Goal: Task Accomplishment & Management: Use online tool/utility

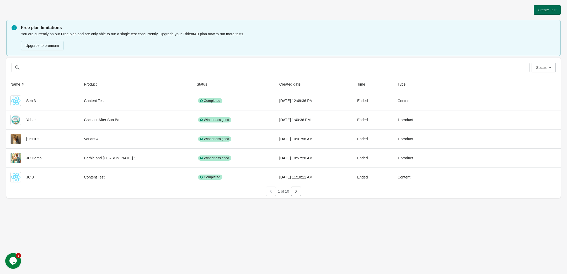
click at [543, 10] on span "Create Test" at bounding box center [547, 10] width 19 height 4
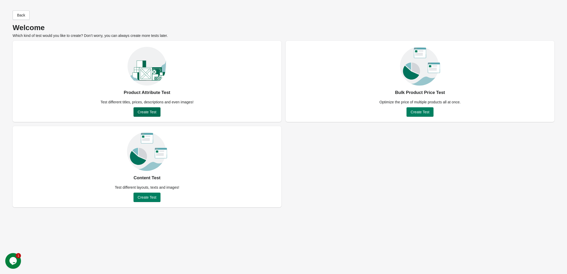
click at [150, 110] on span "Create Test" at bounding box center [147, 112] width 19 height 4
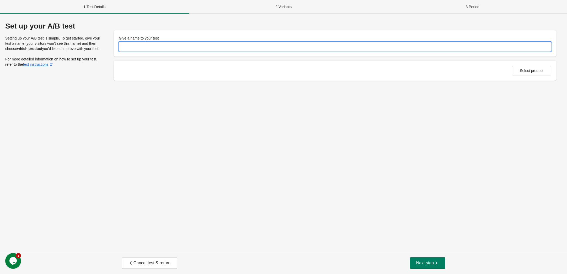
click at [134, 50] on input "Give a name to your test" at bounding box center [335, 46] width 432 height 9
type input "*****"
click at [544, 70] on span "Select product" at bounding box center [531, 71] width 30 height 4
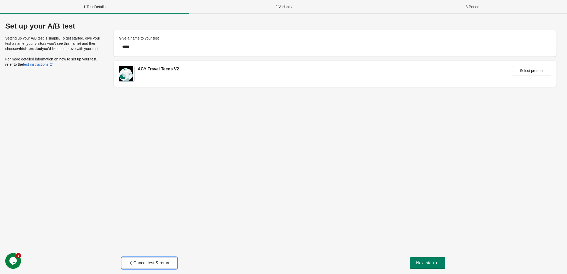
drag, startPoint x: 135, startPoint y: 265, endPoint x: 137, endPoint y: 263, distance: 2.7
click at [135, 265] on span "Cancel test & return" at bounding box center [149, 263] width 42 height 5
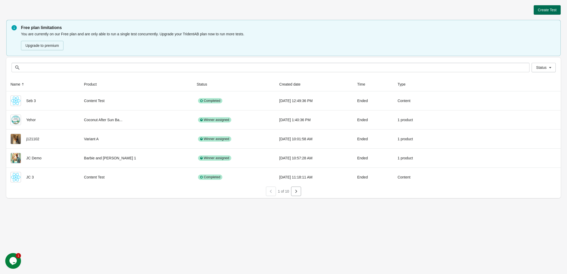
click at [544, 6] on button "Create Test" at bounding box center [546, 9] width 27 height 9
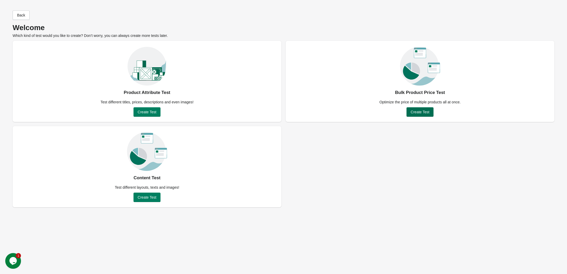
click at [417, 111] on span "Create Test" at bounding box center [420, 112] width 19 height 4
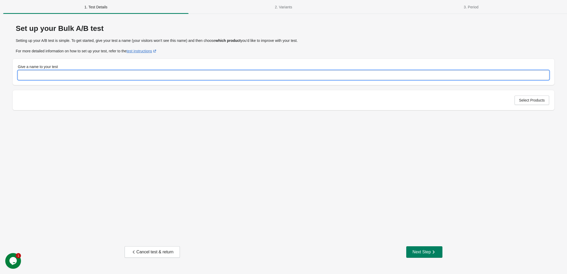
click at [40, 73] on input "Give a name to your test" at bounding box center [283, 75] width 531 height 9
type input "**"
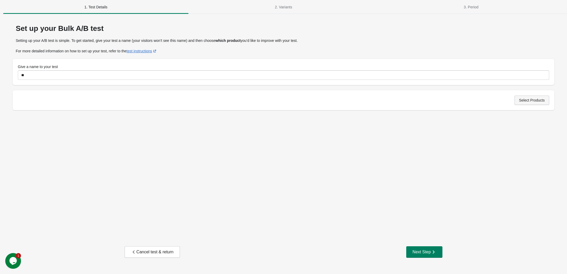
click at [540, 102] on span "Select Products" at bounding box center [532, 100] width 26 height 4
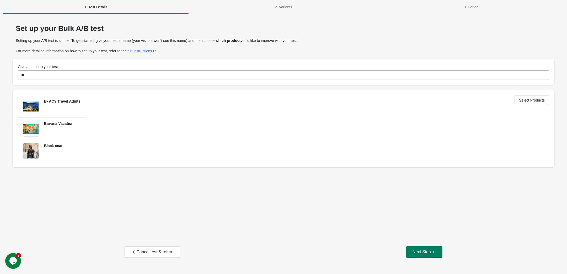
click at [148, 245] on div "Set up your Bulk A/B test Setting up your A/B test is simple. To get started, g…" at bounding box center [283, 142] width 554 height 247
click at [150, 254] on div "Cancel test & return" at bounding box center [152, 252] width 42 height 5
